Goal: Information Seeking & Learning: Find contact information

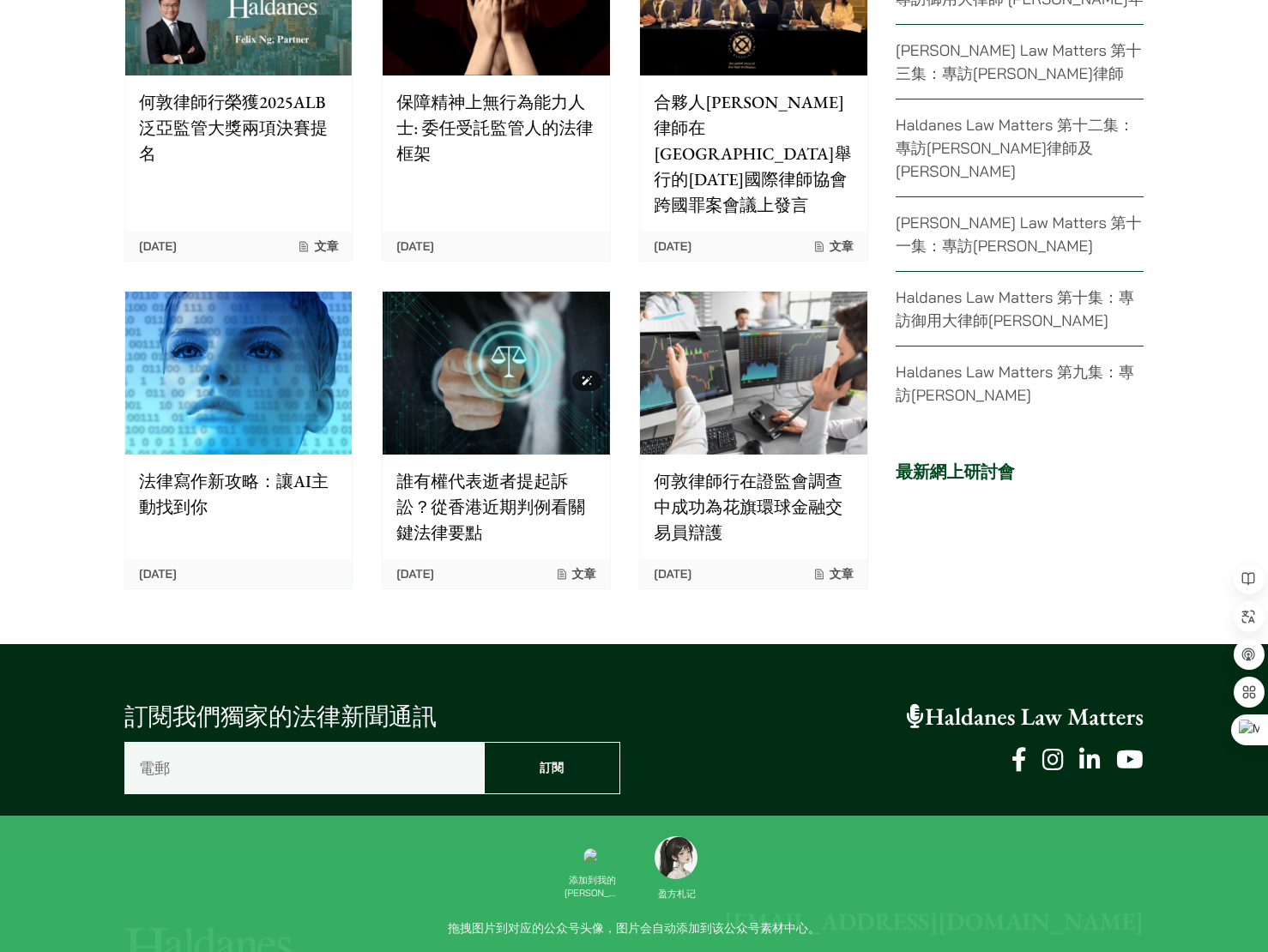
scroll to position [4067, 0]
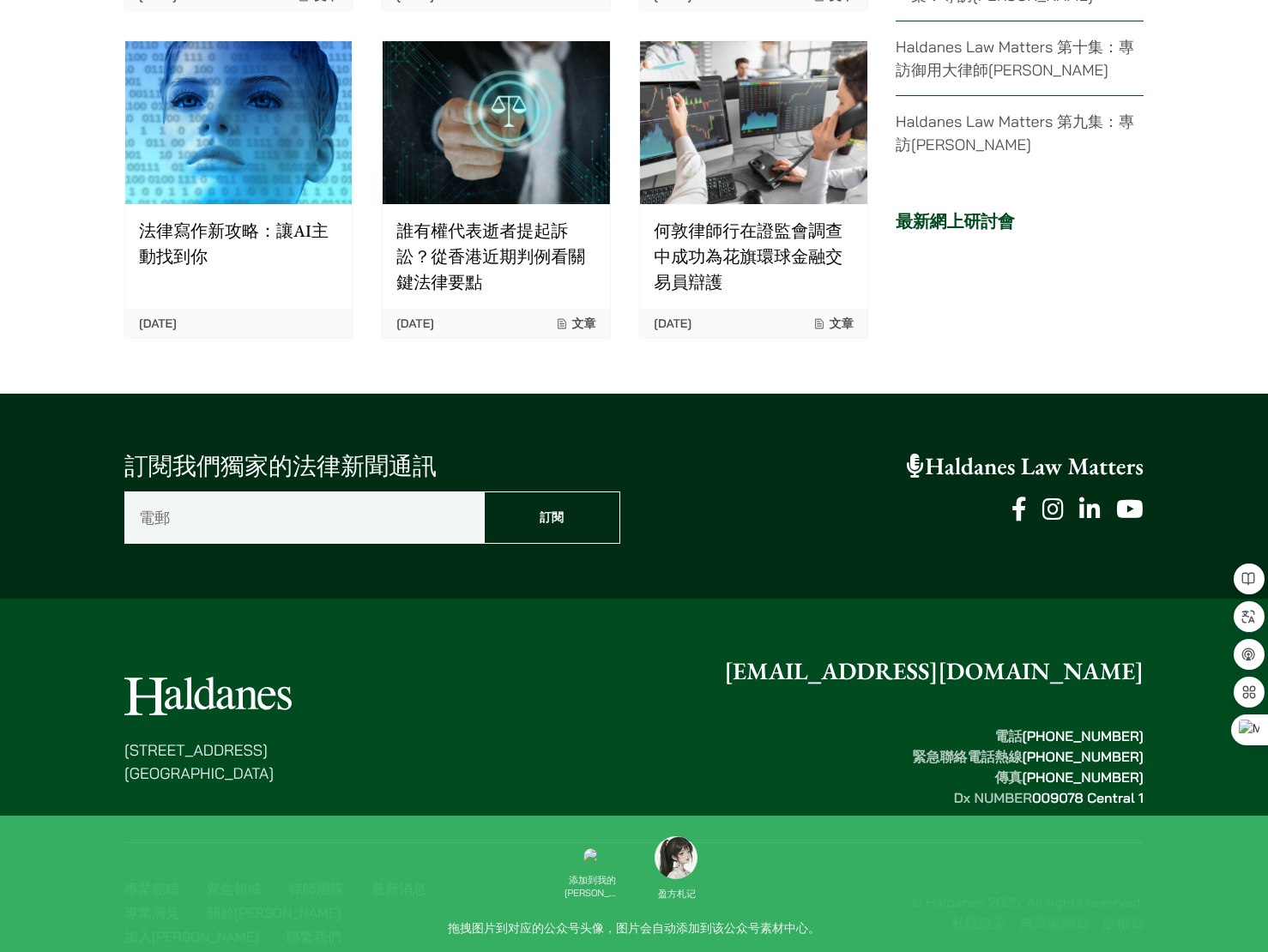
click at [258, 928] on link "加入[PERSON_NAME]" at bounding box center [191, 936] width 133 height 18
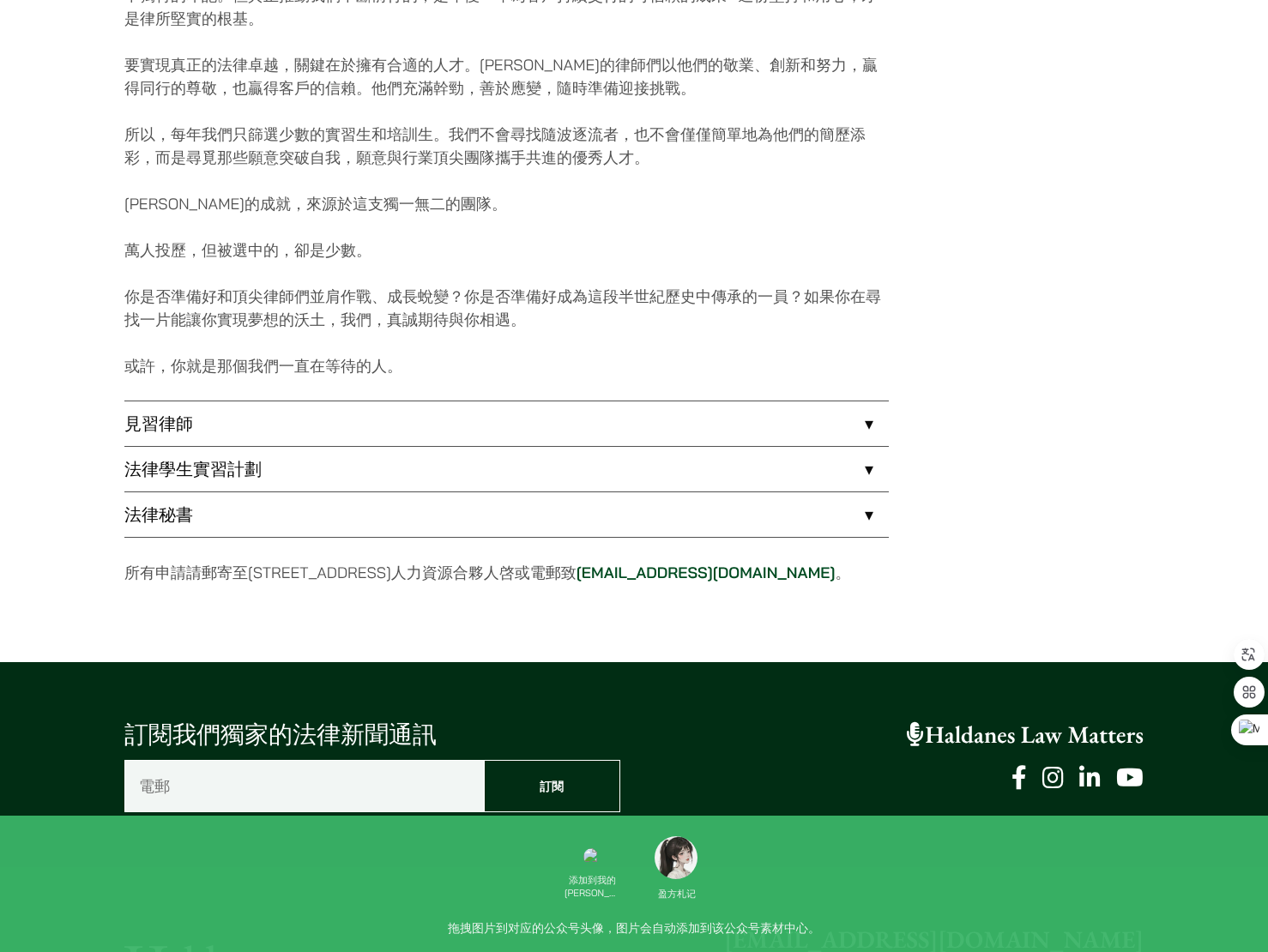
scroll to position [1156, 0]
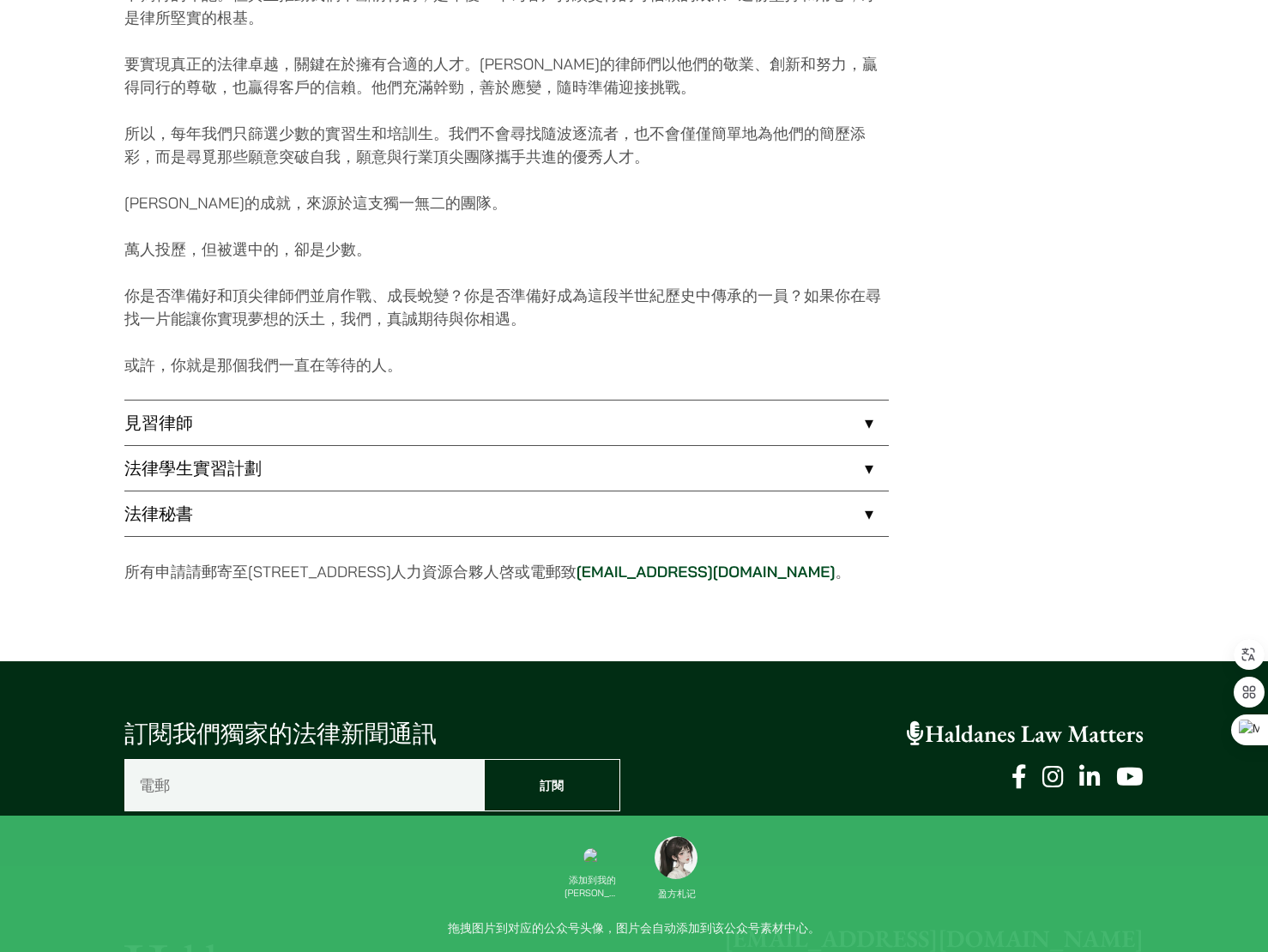
click at [291, 471] on link "法律學生實習計劃" at bounding box center [506, 468] width 765 height 45
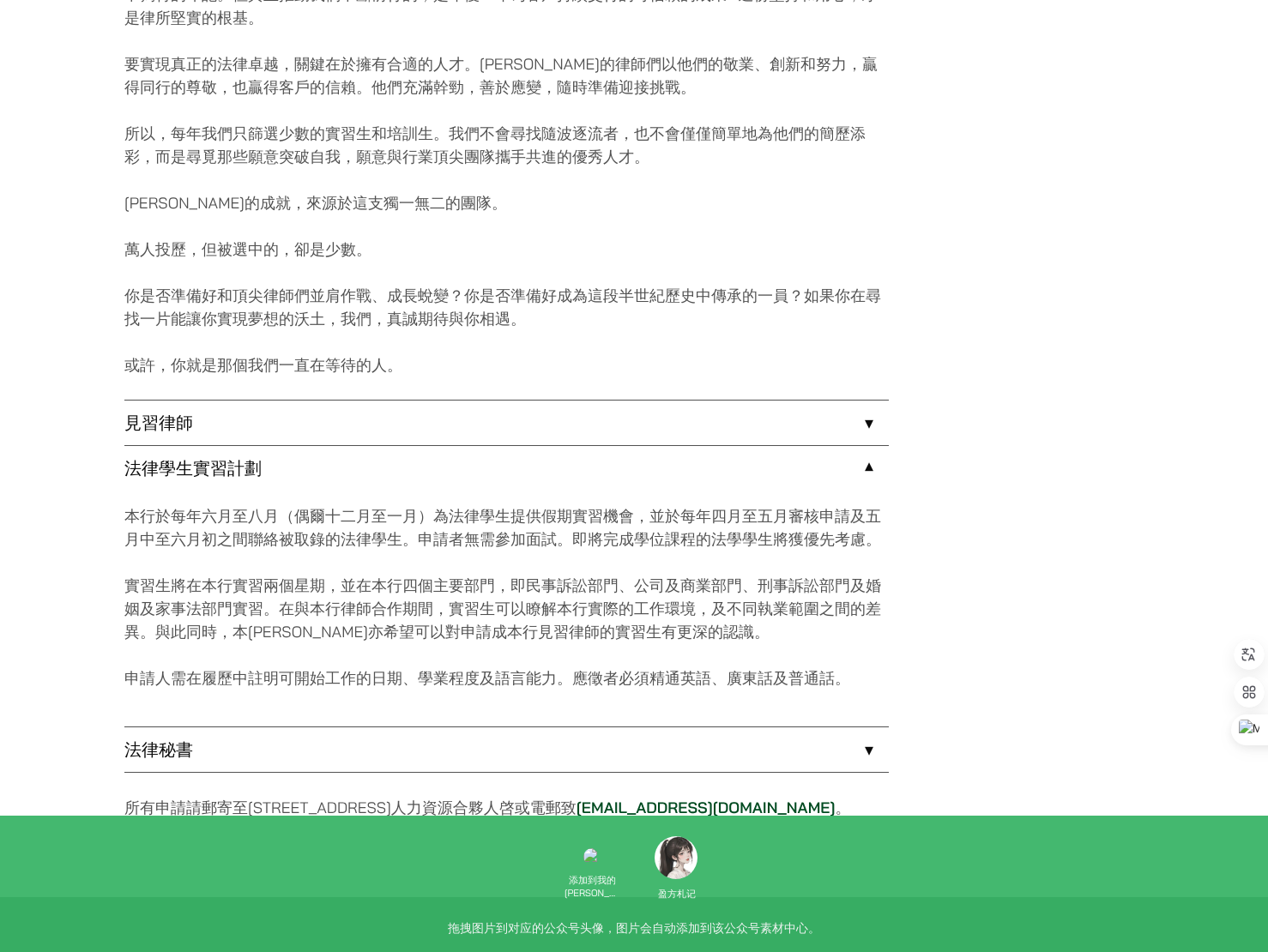
click at [230, 763] on link "法律秘書" at bounding box center [506, 750] width 765 height 45
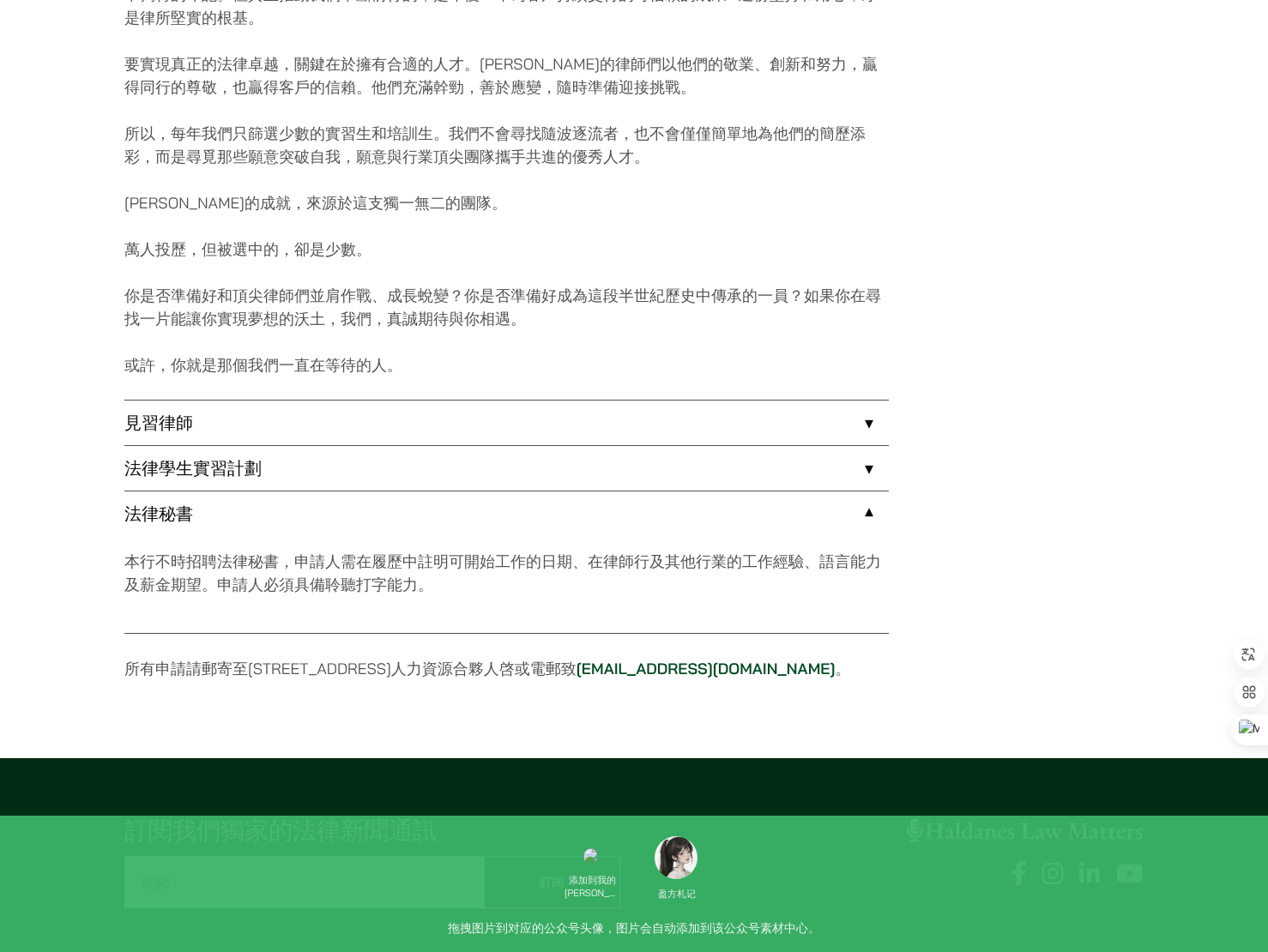
click at [249, 478] on link "法律學生實習計劃" at bounding box center [506, 468] width 765 height 45
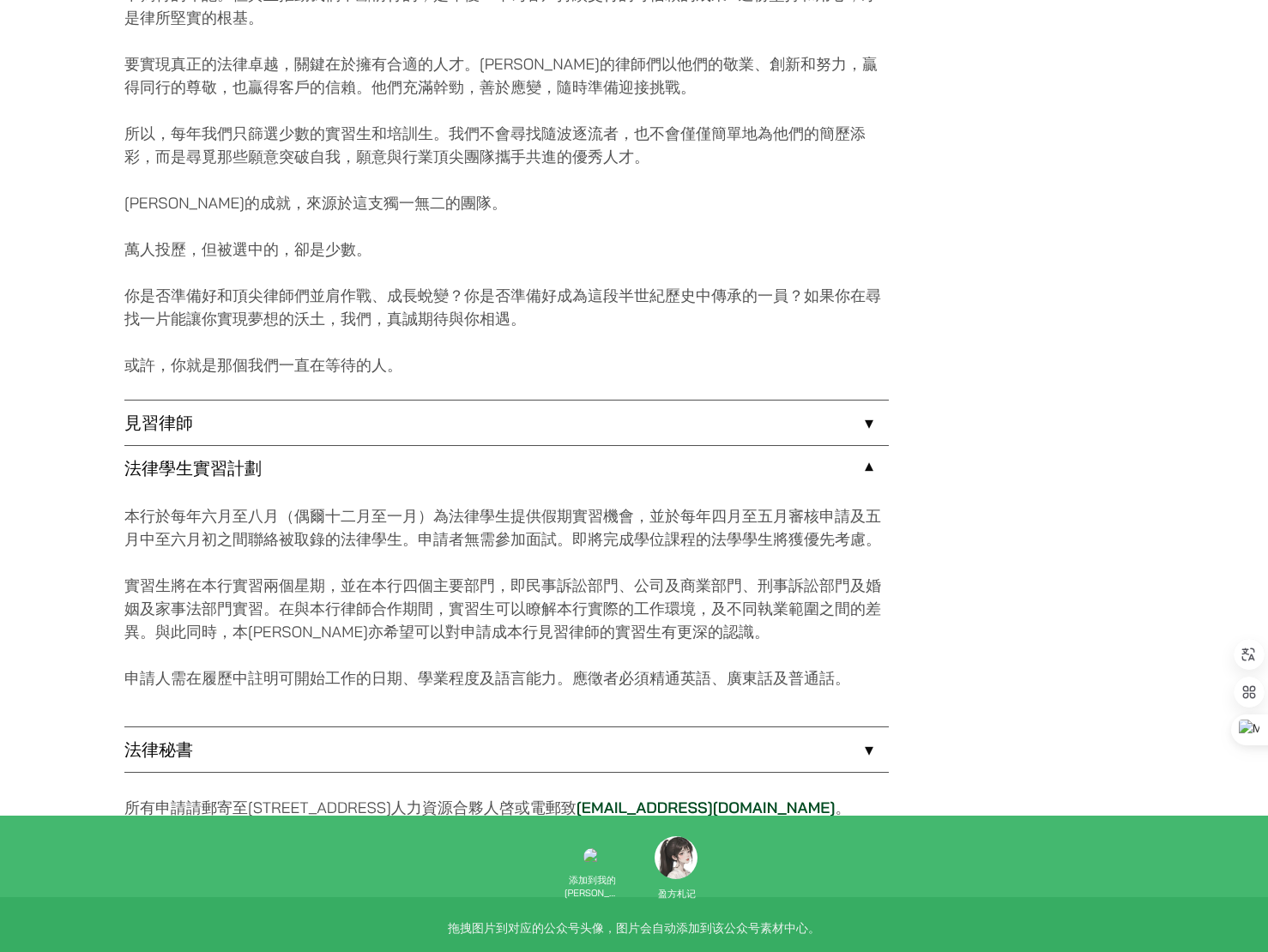
click at [246, 415] on link "見習律師" at bounding box center [506, 423] width 765 height 45
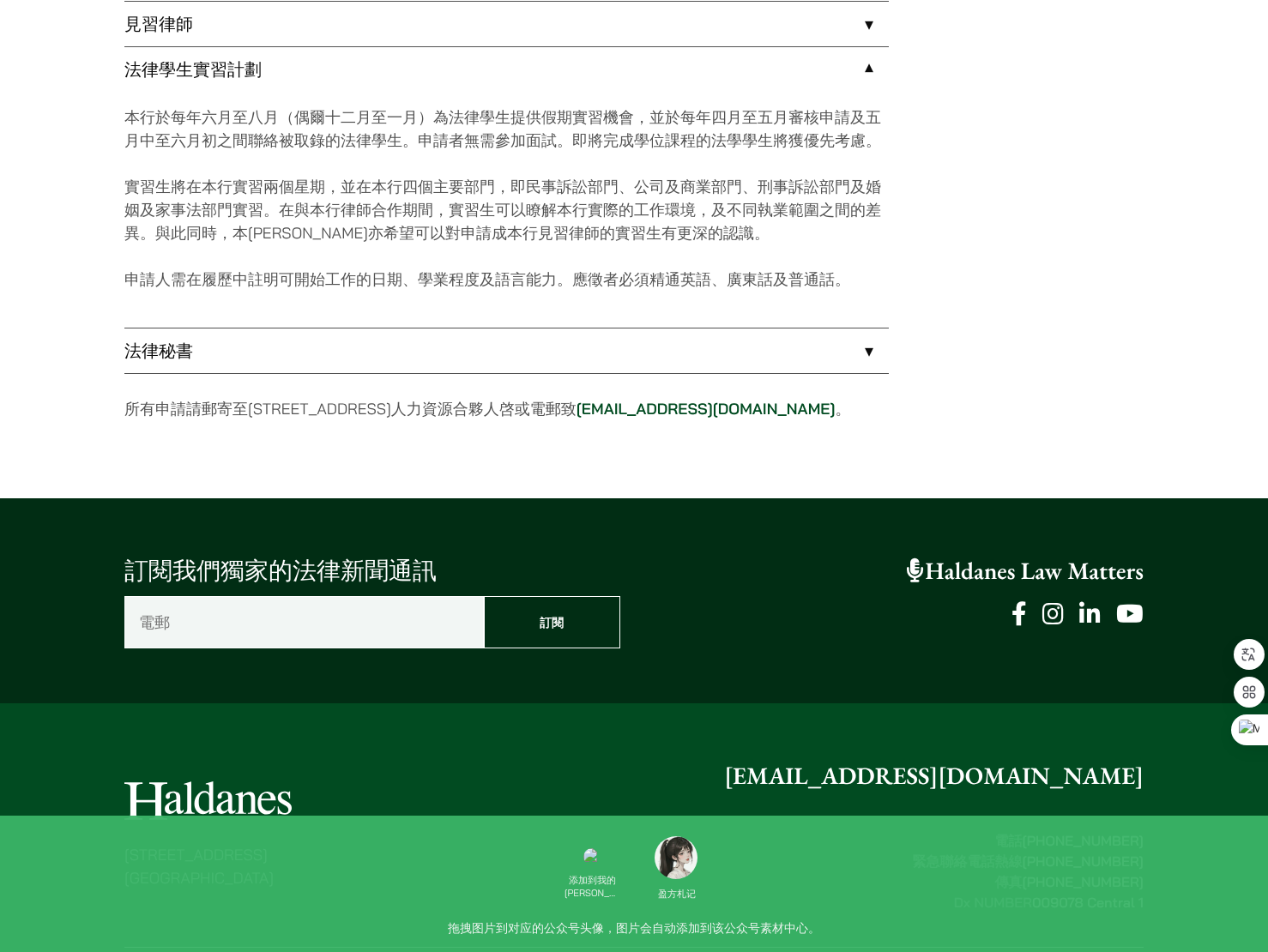
scroll to position [1556, 0]
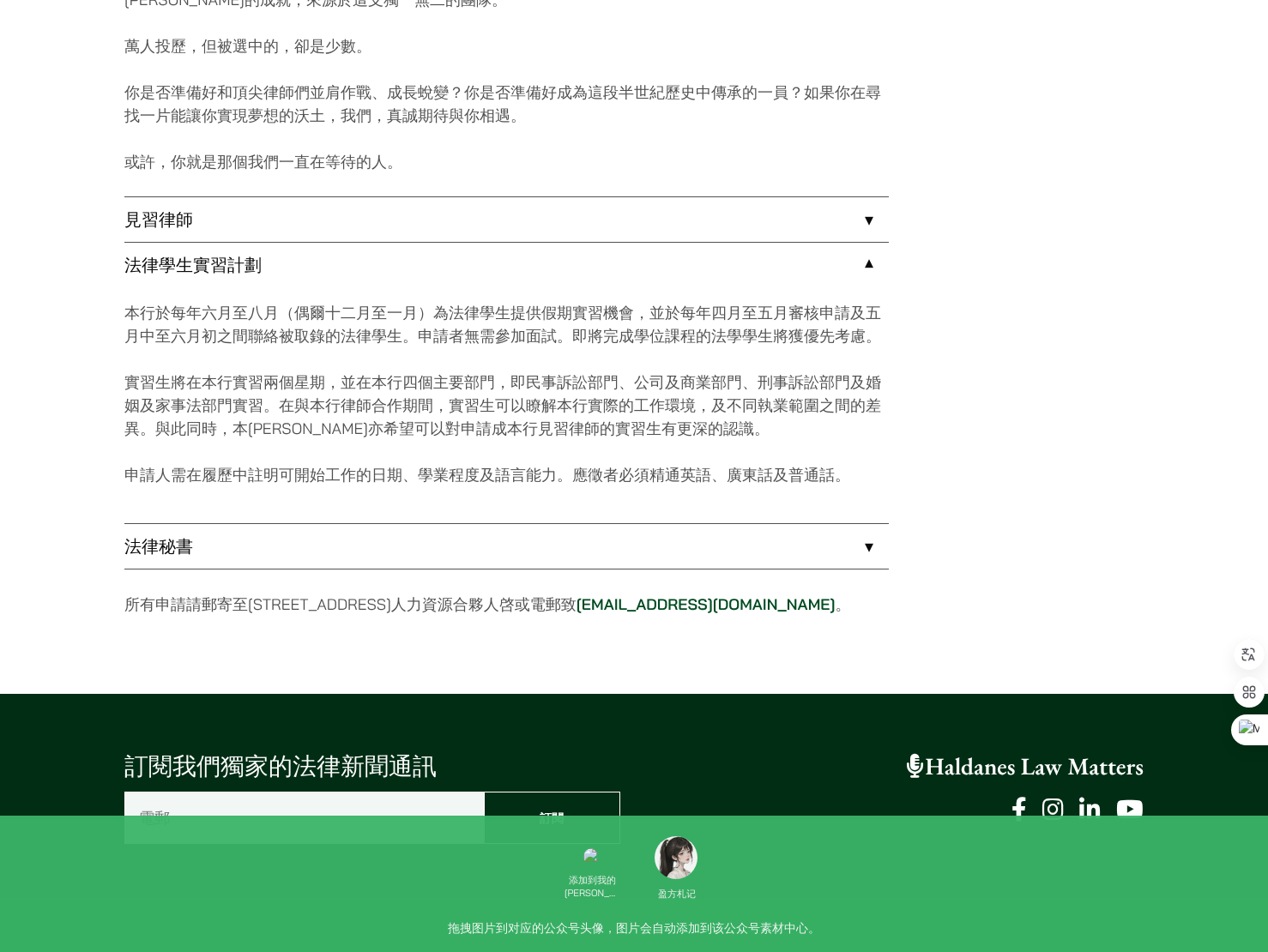
scroll to position [1390, 0]
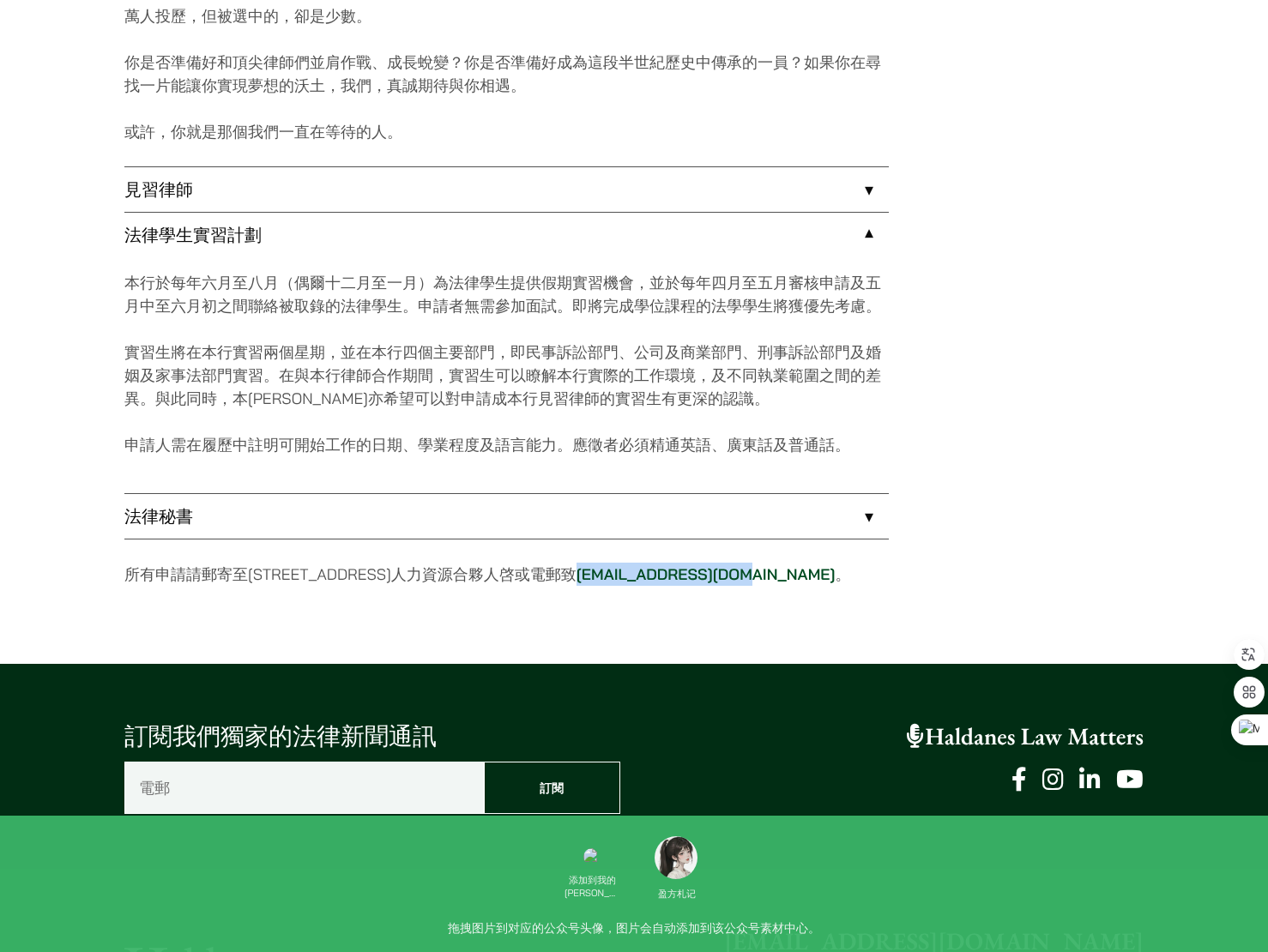
drag, startPoint x: 851, startPoint y: 578, endPoint x: 689, endPoint y: 574, distance: 162.0
click at [689, 574] on p "所有申請請郵寄至[STREET_ADDRESS]人力資源合夥人啓或電郵致 [EMAIL_ADDRESS][DOMAIN_NAME] 。" at bounding box center [506, 574] width 765 height 23
copy link "[EMAIL_ADDRESS][DOMAIN_NAME]"
click at [404, 531] on link "法律秘書" at bounding box center [506, 517] width 765 height 45
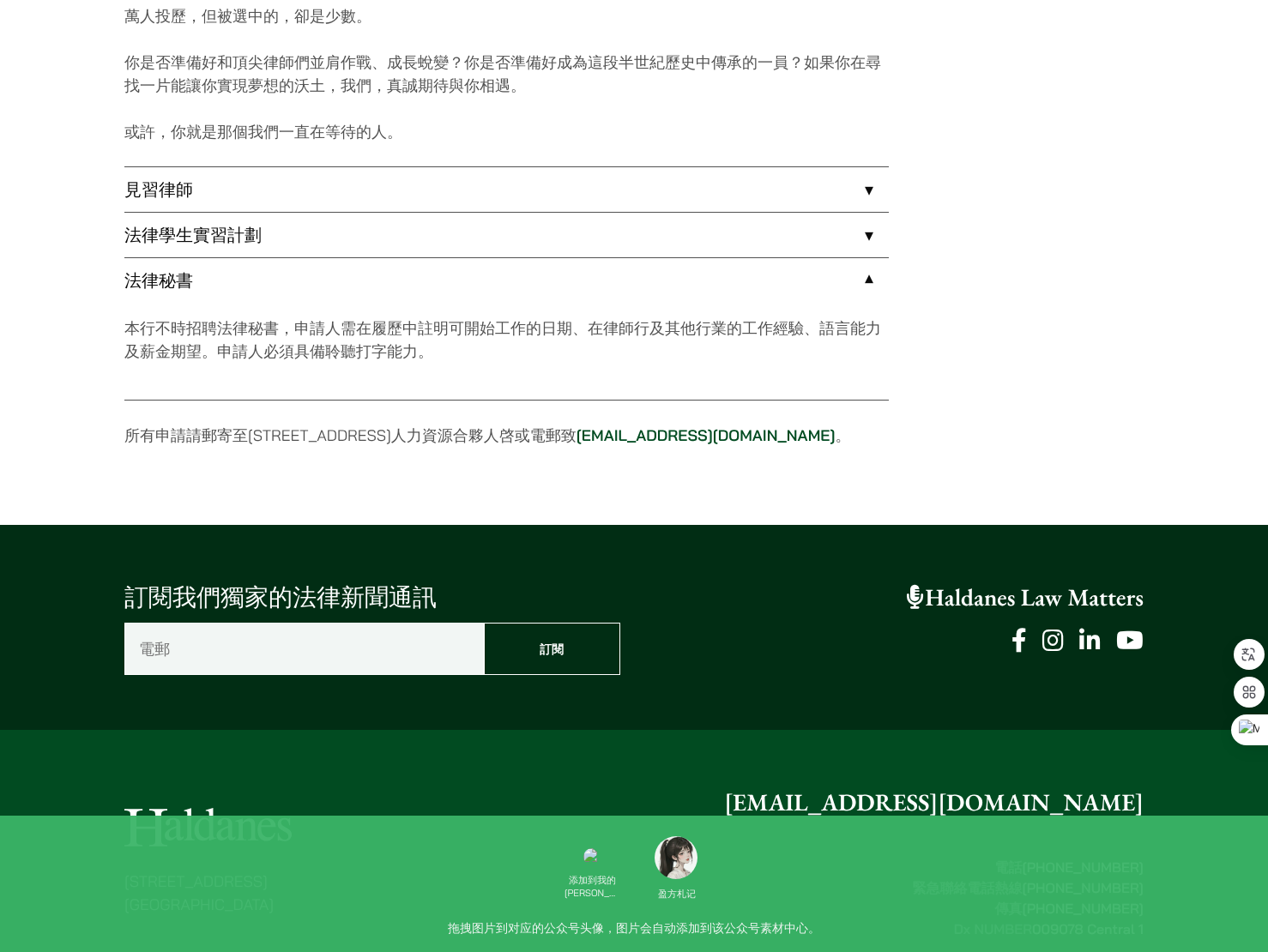
click at [320, 213] on link "法律學生實習計劃" at bounding box center [506, 236] width 765 height 45
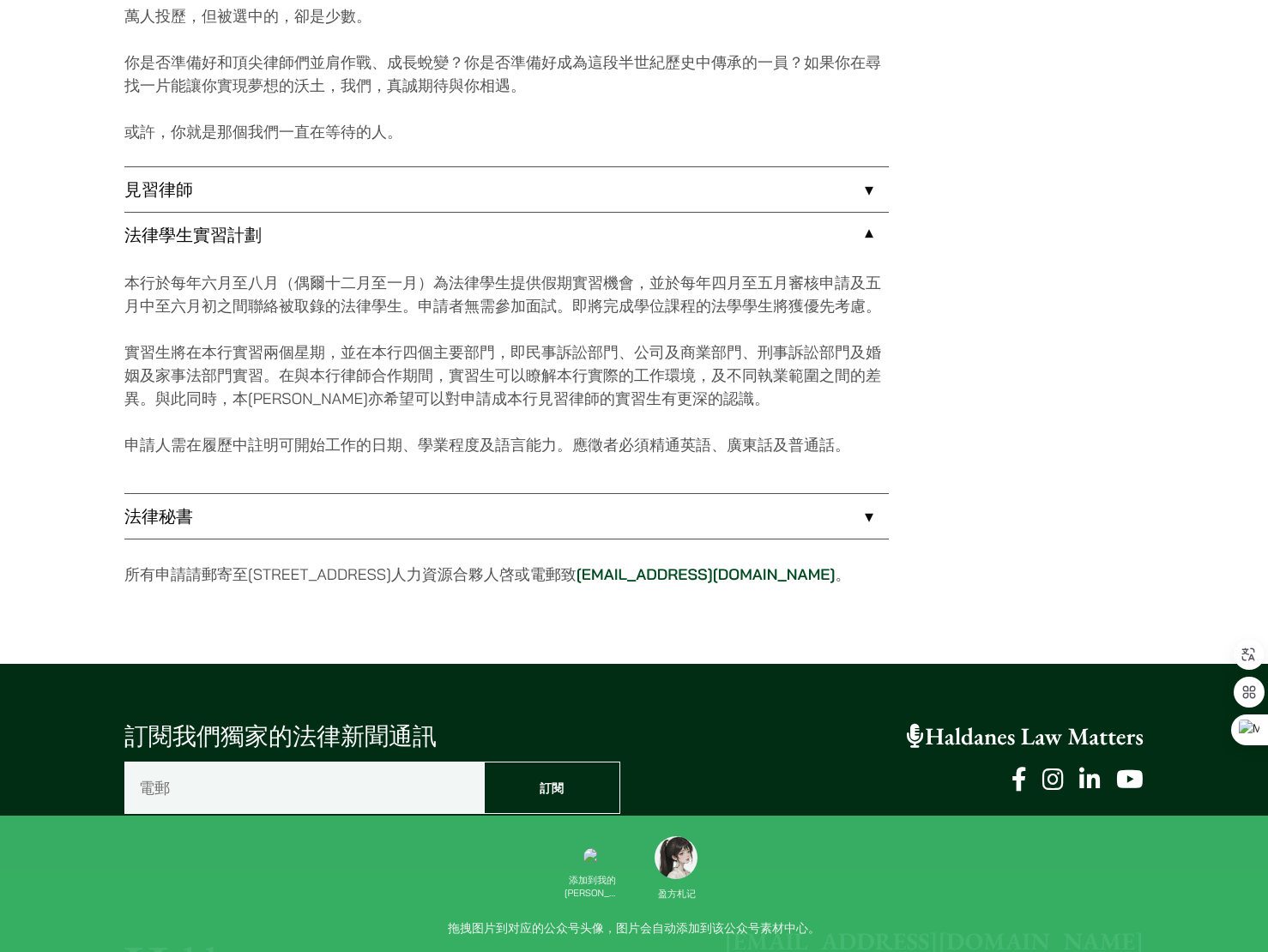
click at [316, 203] on link "見習律師" at bounding box center [506, 190] width 765 height 45
